Goal: Navigation & Orientation: Go to known website

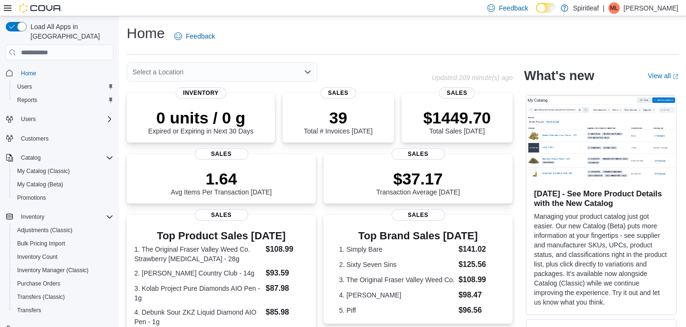
scroll to position [23, 0]
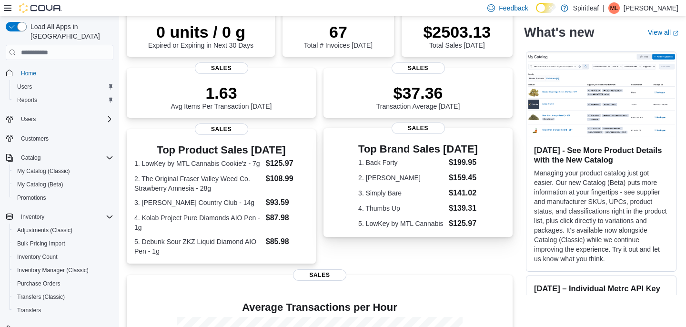
scroll to position [90, 0]
